Goal: Find specific page/section: Find specific page/section

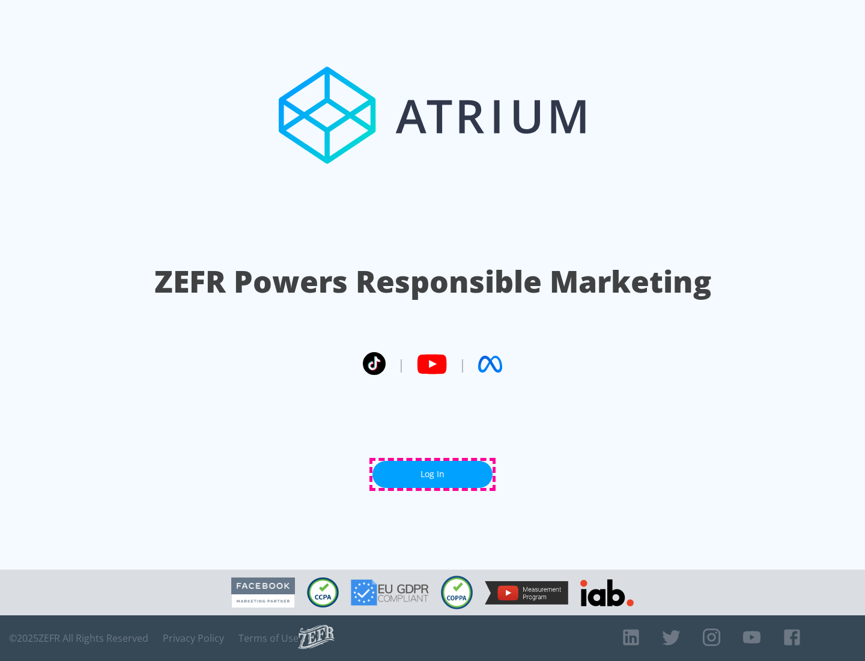
click at [433, 474] on link "Log In" at bounding box center [432, 474] width 120 height 27
